Goal: Information Seeking & Learning: Learn about a topic

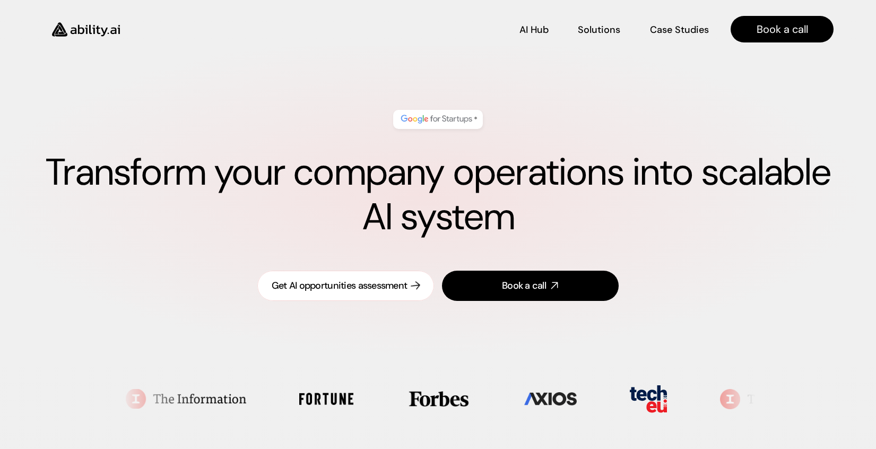
click at [355, 285] on div "Get AI opportunities assessment" at bounding box center [340, 285] width 136 height 13
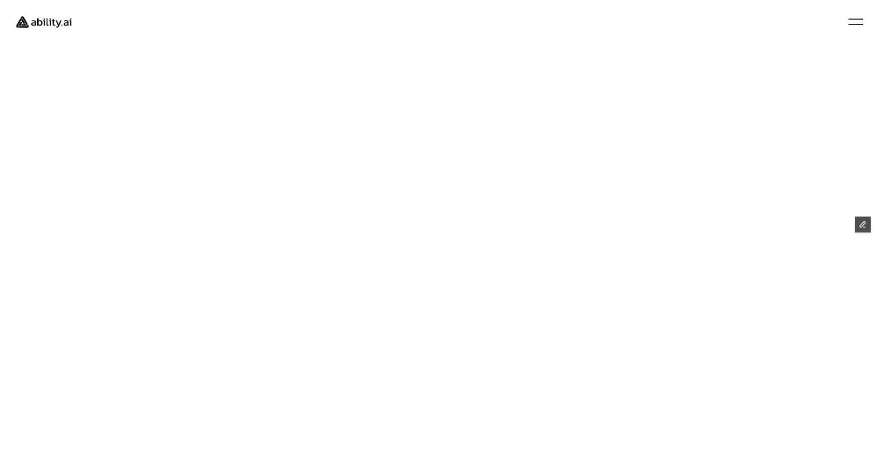
click at [41, 18] on img at bounding box center [43, 21] width 71 height 27
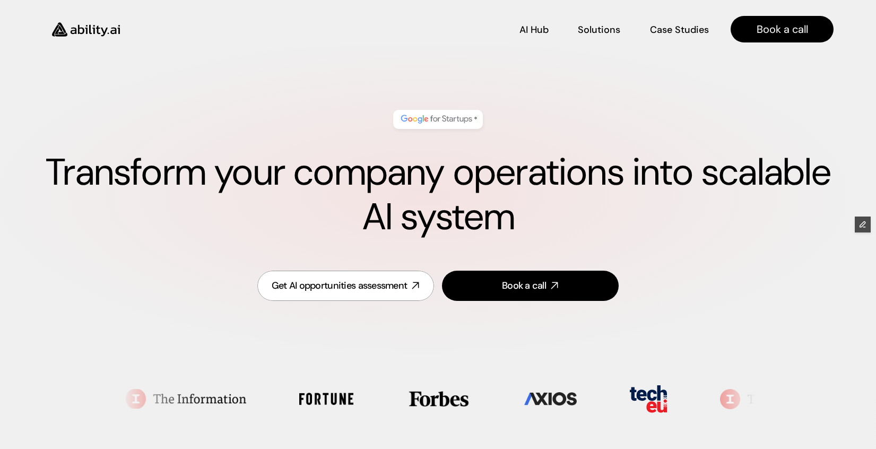
click at [85, 36] on img at bounding box center [85, 29] width 87 height 33
